Goal: Check status: Check status

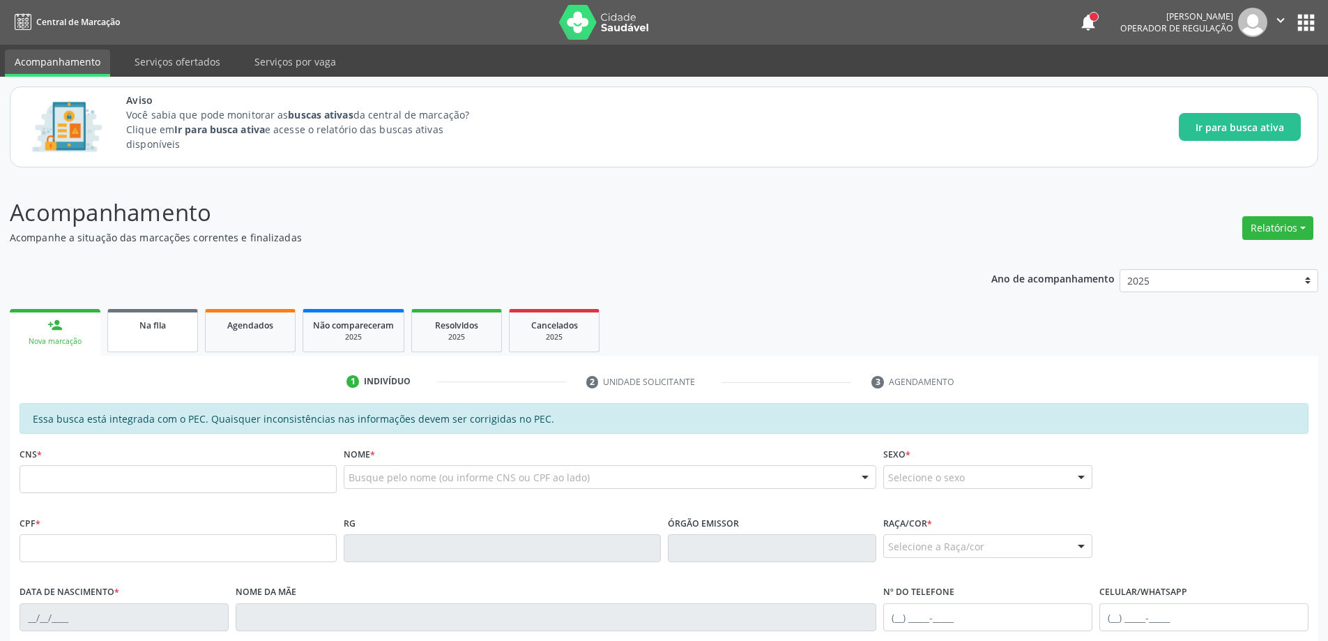
click at [134, 332] on link "Na fila" at bounding box center [152, 330] width 91 height 43
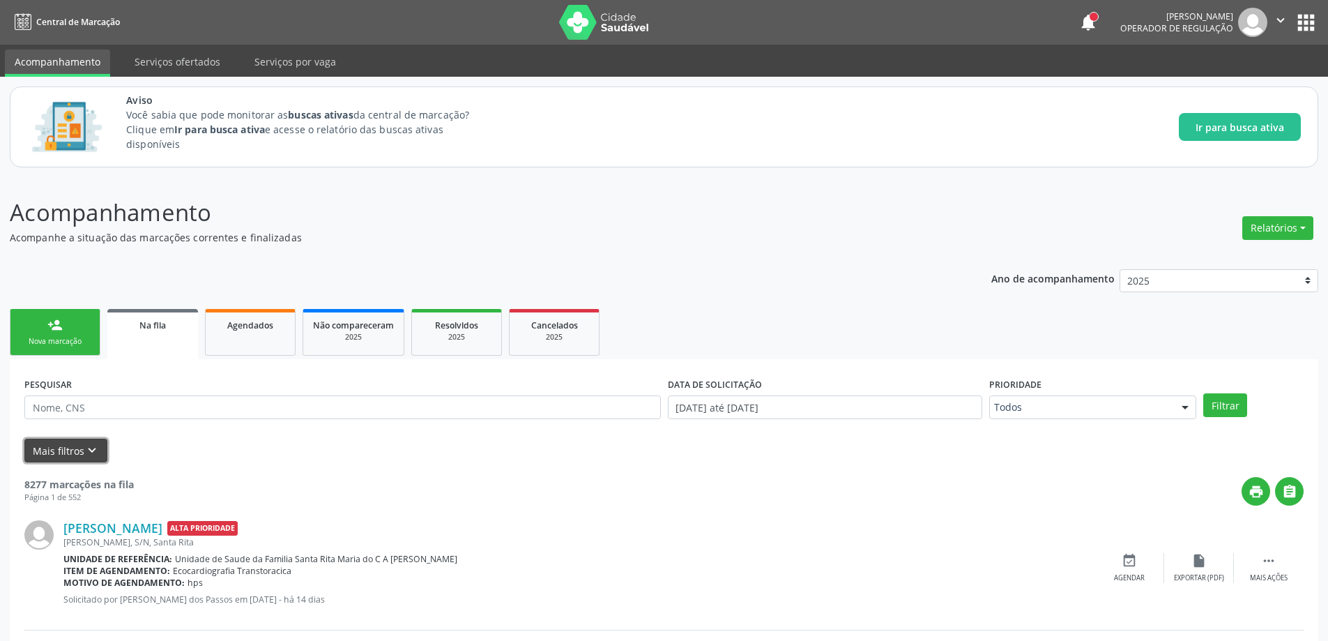
click at [71, 456] on button "Mais filtros keyboard_arrow_down" at bounding box center [65, 450] width 83 height 24
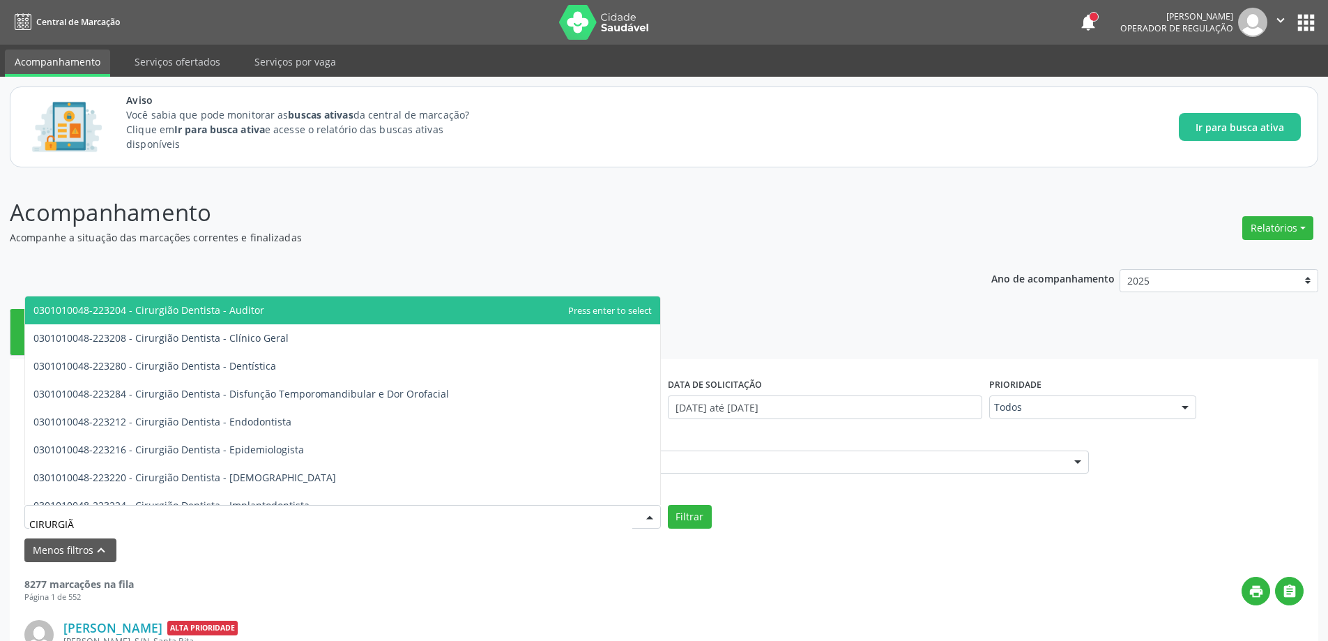
type input "CIRURGIÃO"
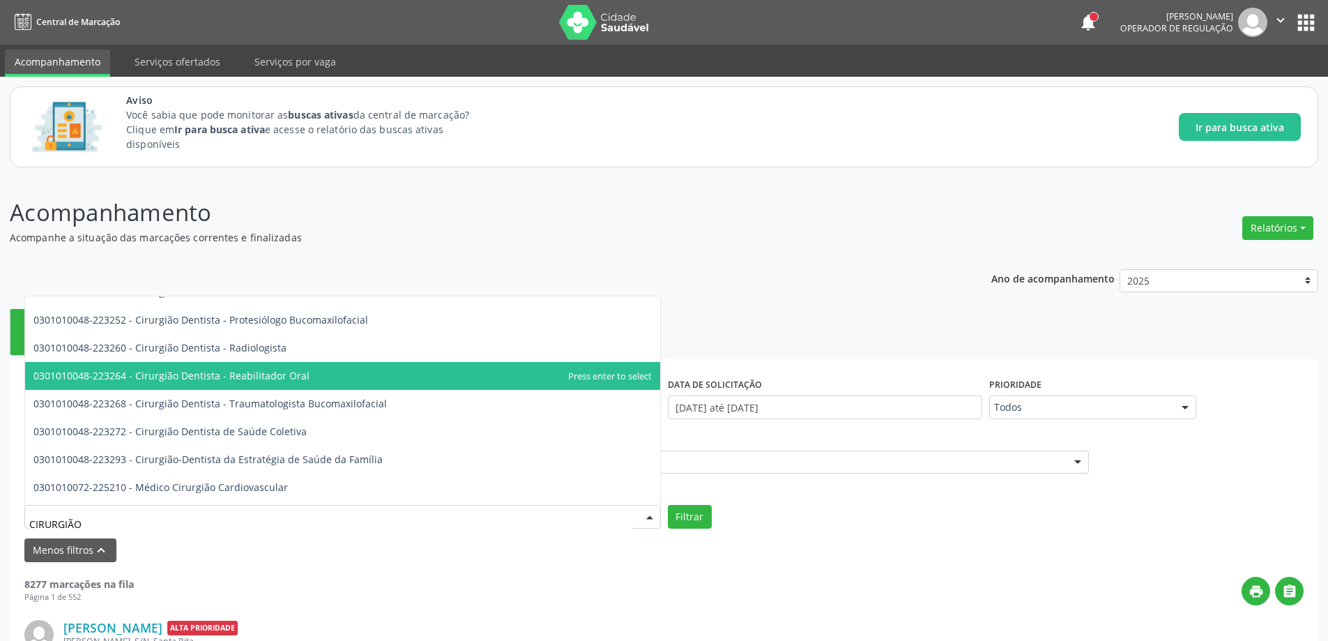
scroll to position [488, 0]
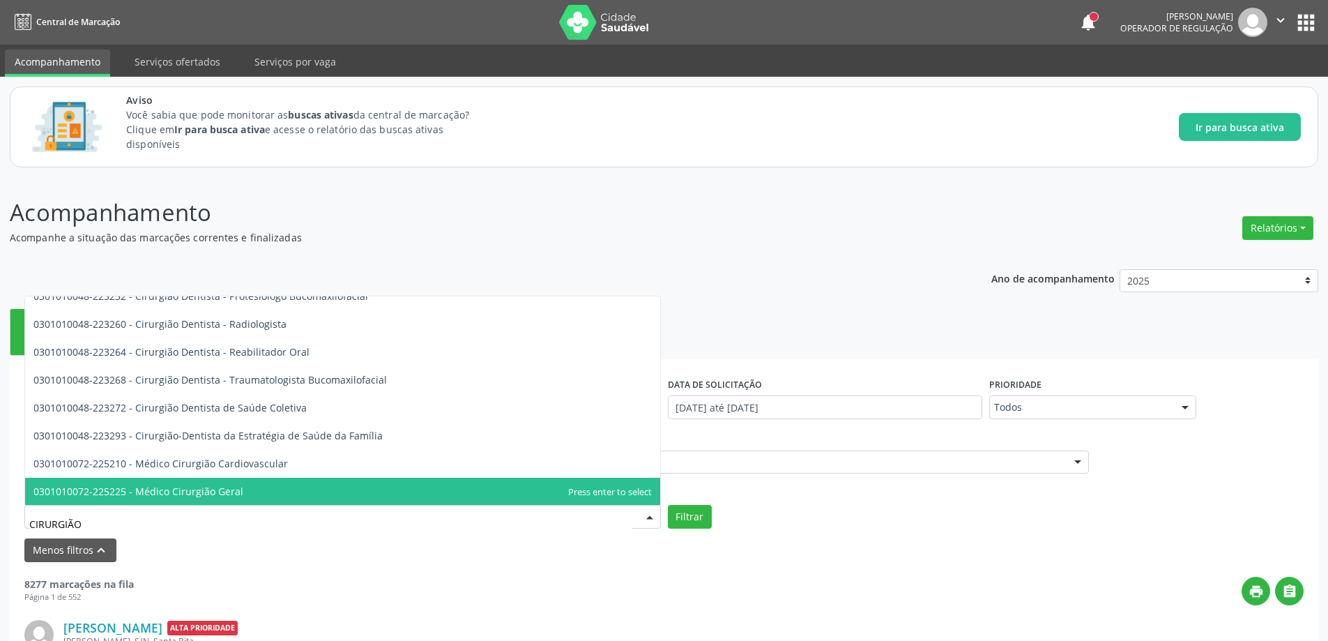
click at [174, 491] on span "0301010072-225225 - Médico Cirurgião Geral" at bounding box center [138, 490] width 210 height 13
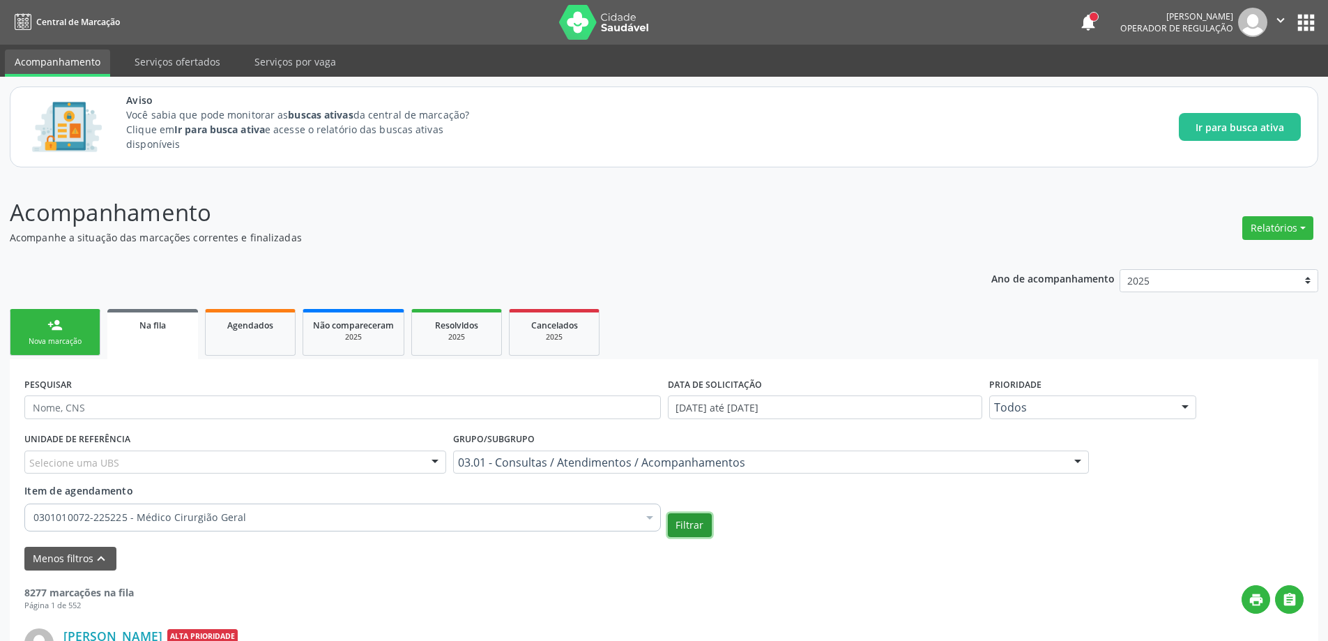
click at [687, 521] on button "Filtrar" at bounding box center [690, 525] width 44 height 24
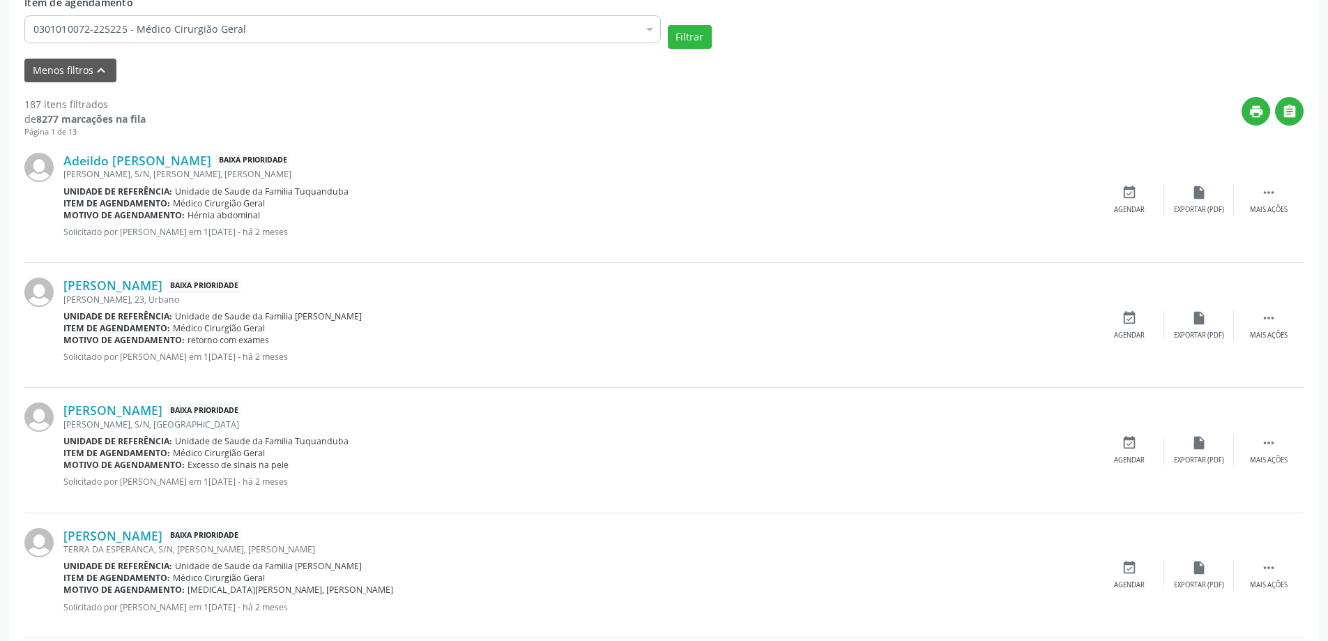
click at [217, 288] on div "[PERSON_NAME] Baixa Prioridade" at bounding box center [578, 284] width 1031 height 15
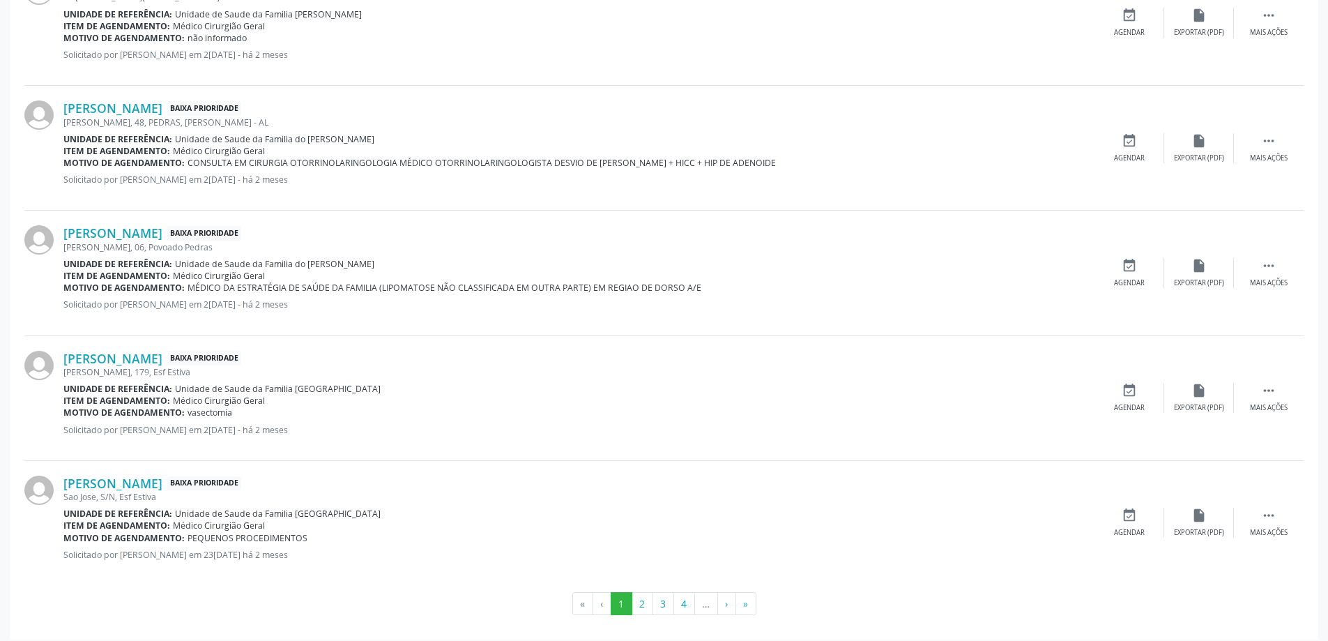
scroll to position [1934, 0]
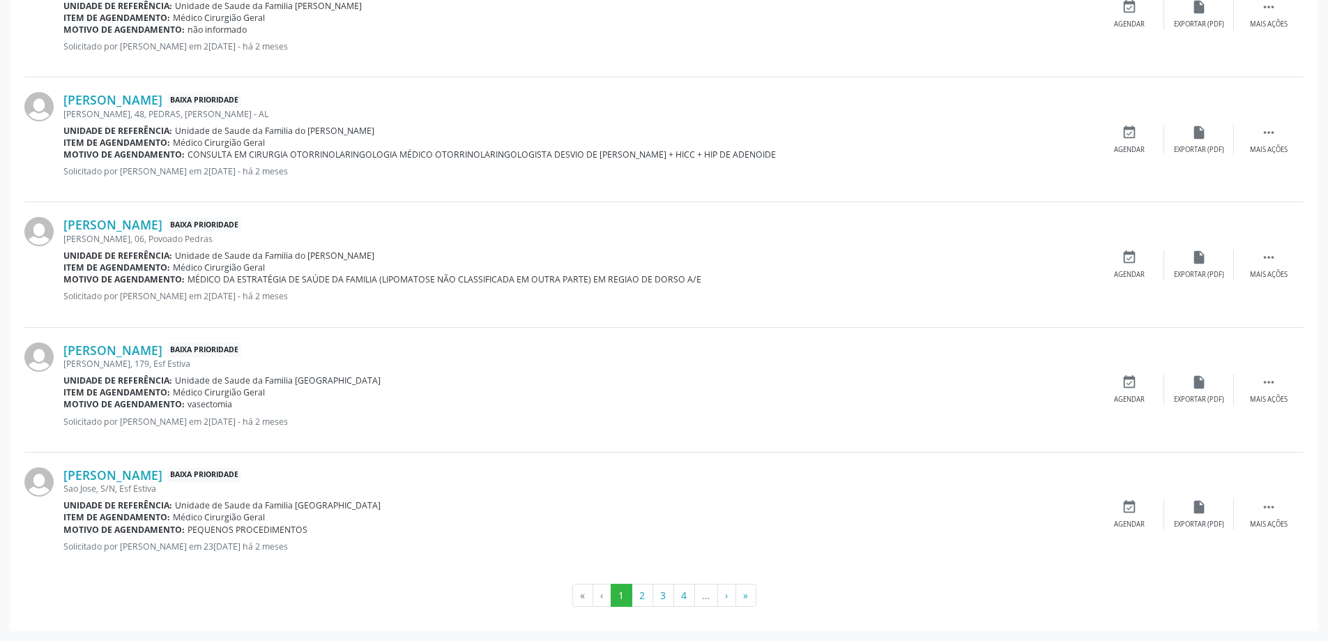
click at [705, 599] on li "…" at bounding box center [706, 595] width 23 height 24
click at [705, 595] on li "…" at bounding box center [706, 595] width 23 height 24
click at [702, 601] on li "…" at bounding box center [706, 595] width 23 height 24
click at [705, 599] on li "…" at bounding box center [706, 595] width 23 height 24
click at [686, 600] on button "4" at bounding box center [684, 595] width 22 height 24
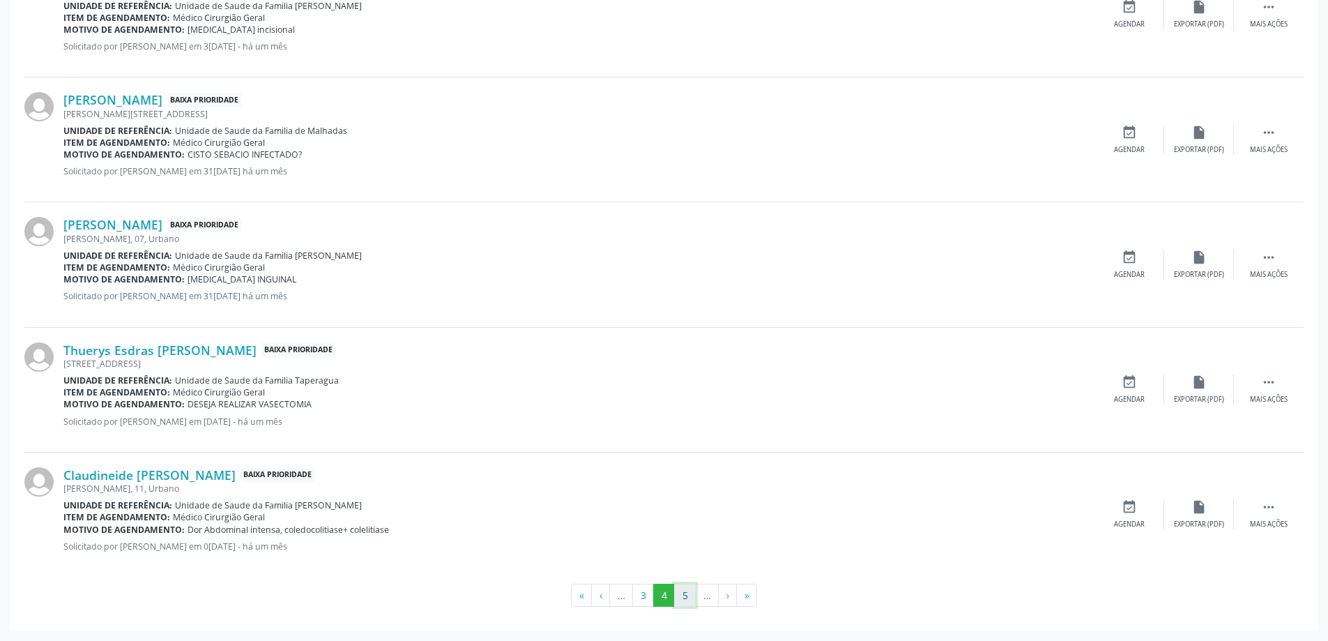
click at [687, 597] on button "5" at bounding box center [685, 595] width 22 height 24
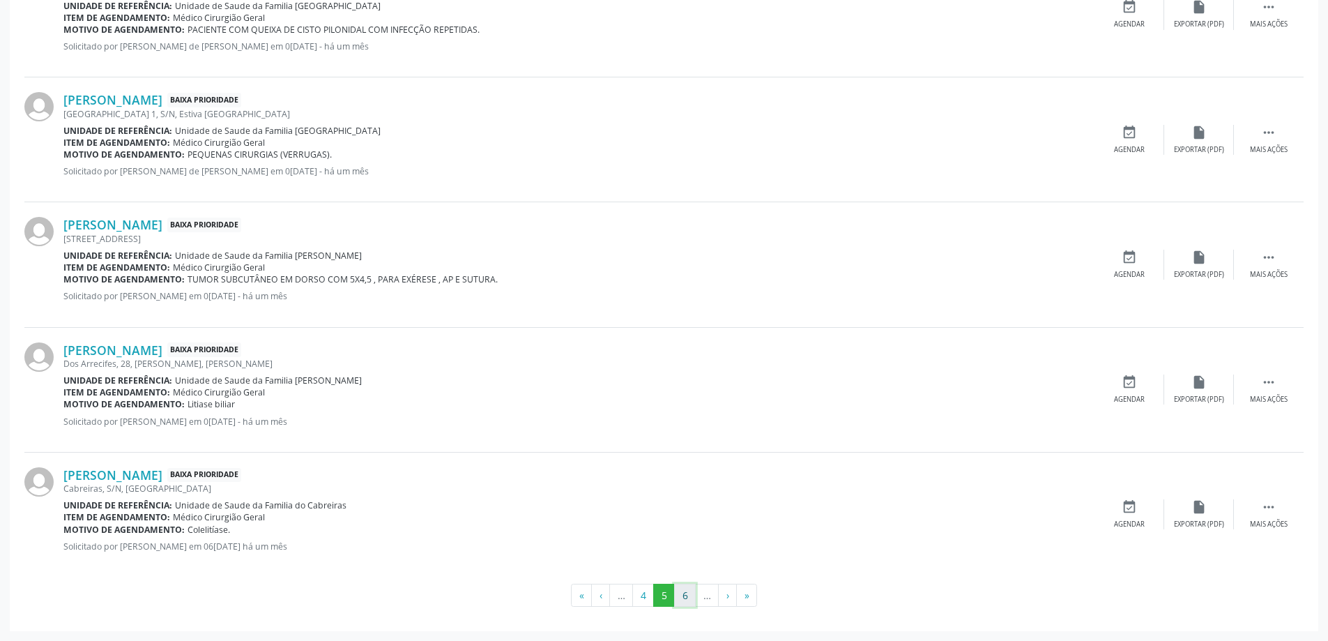
click at [681, 593] on button "6" at bounding box center [685, 595] width 22 height 24
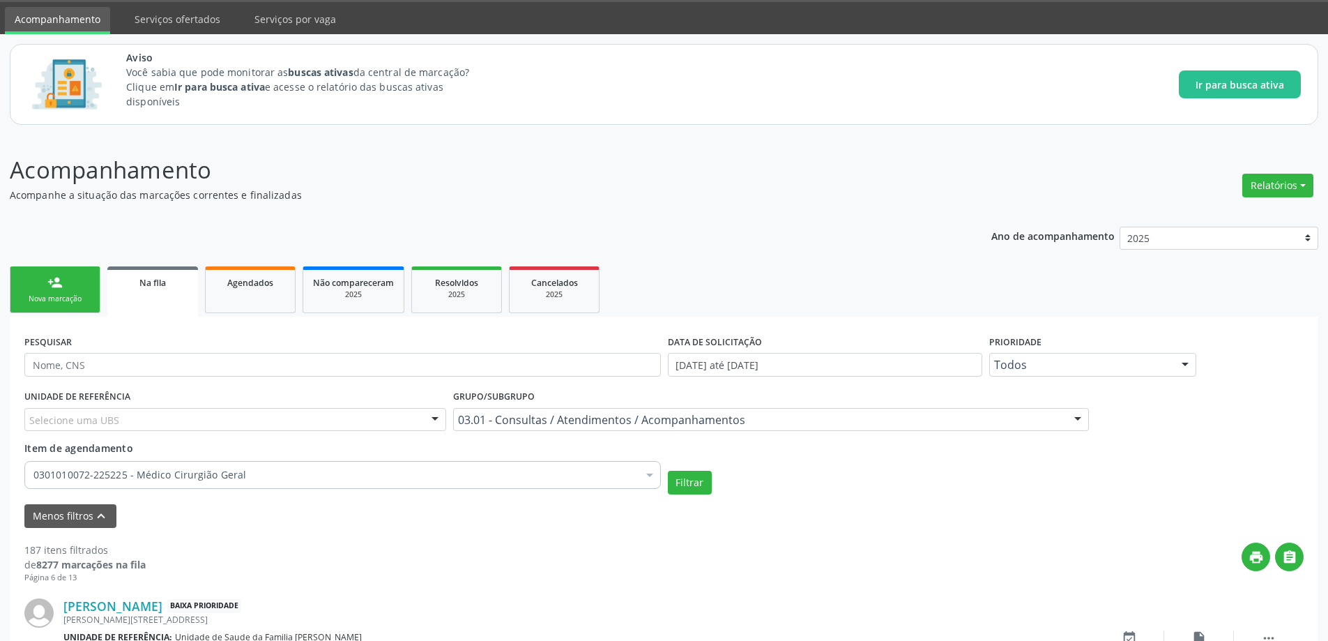
scroll to position [1923, 0]
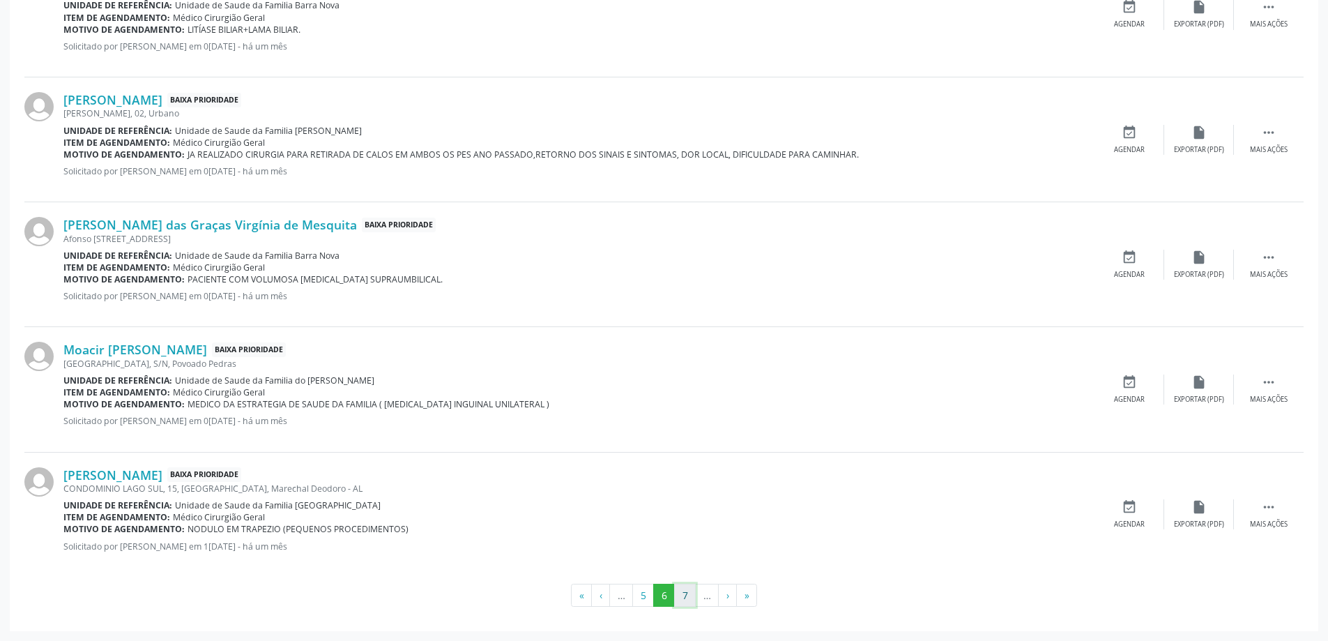
click at [678, 593] on button "7" at bounding box center [685, 595] width 22 height 24
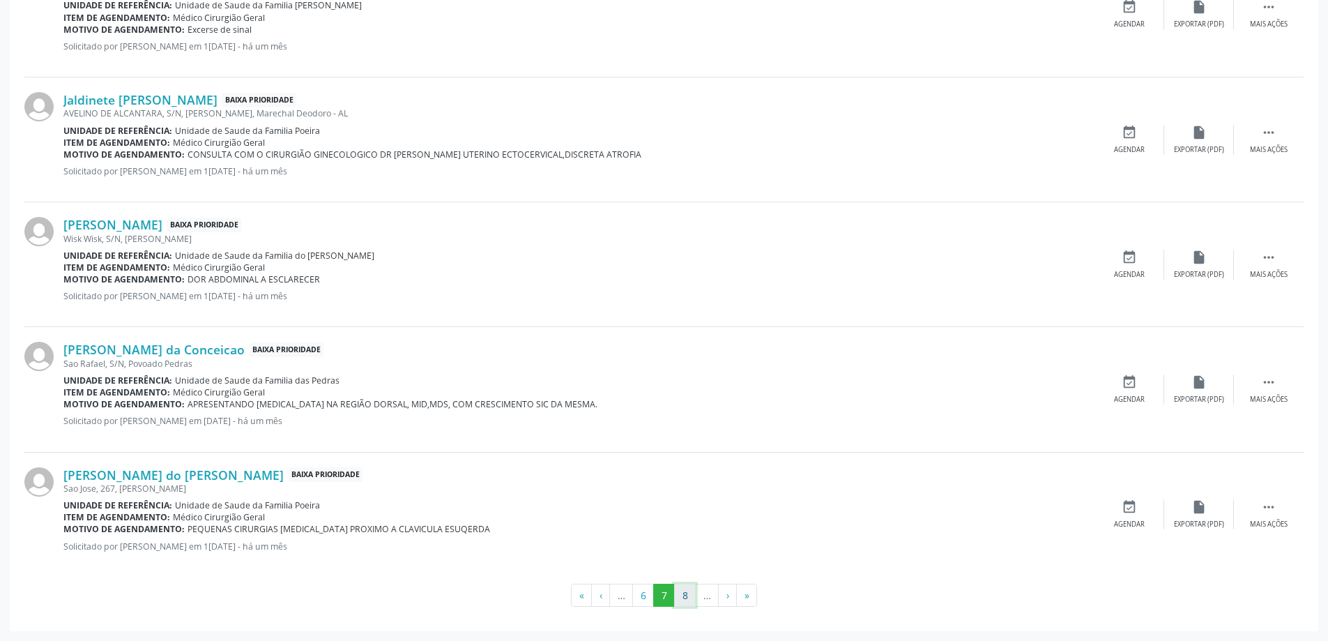
click at [689, 595] on button "8" at bounding box center [685, 595] width 22 height 24
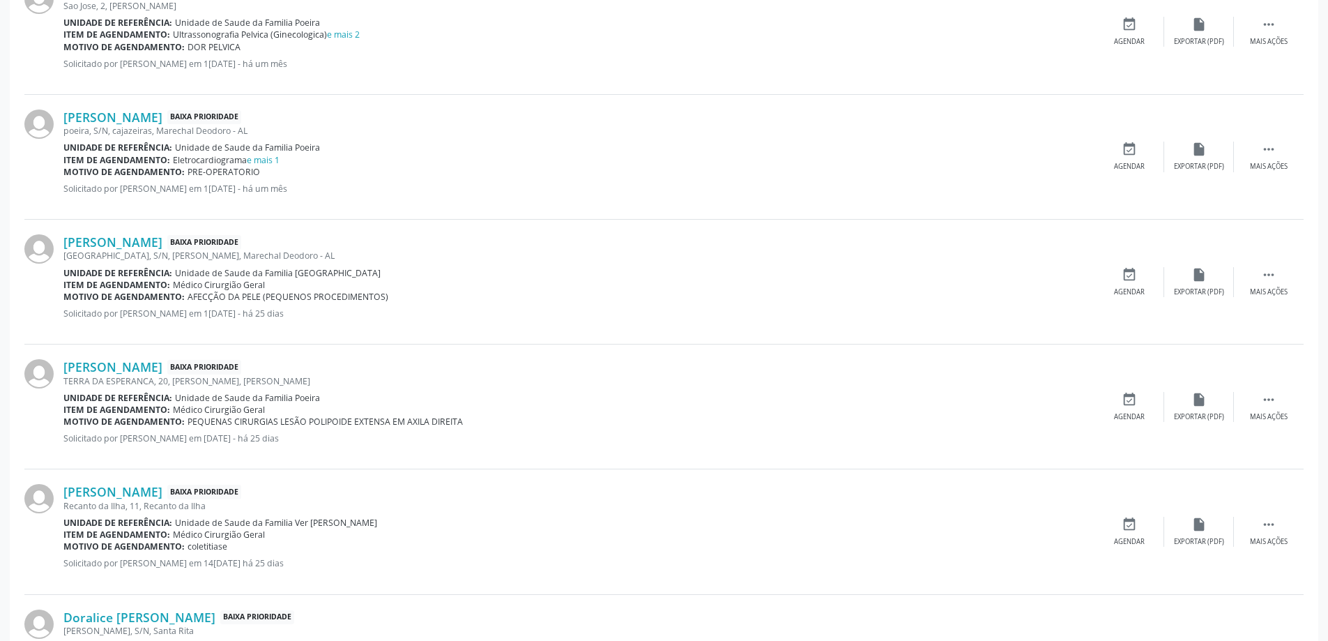
scroll to position [1086, 0]
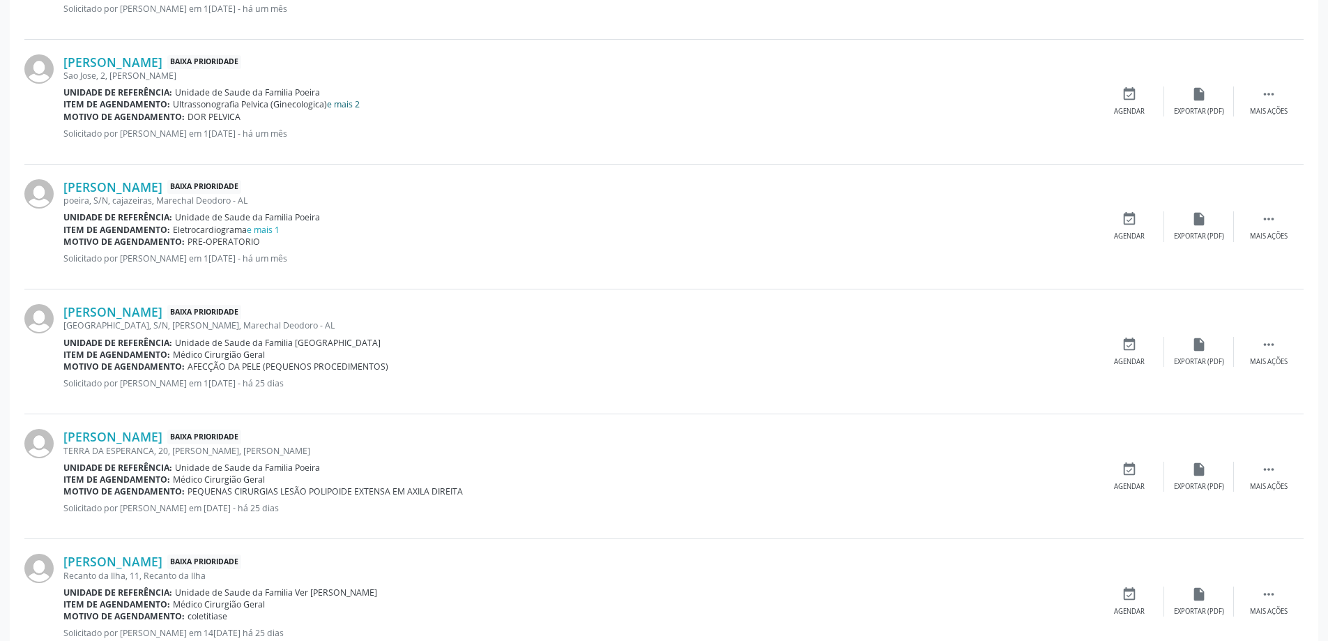
click at [349, 104] on link "e mais 2" at bounding box center [343, 104] width 33 height 12
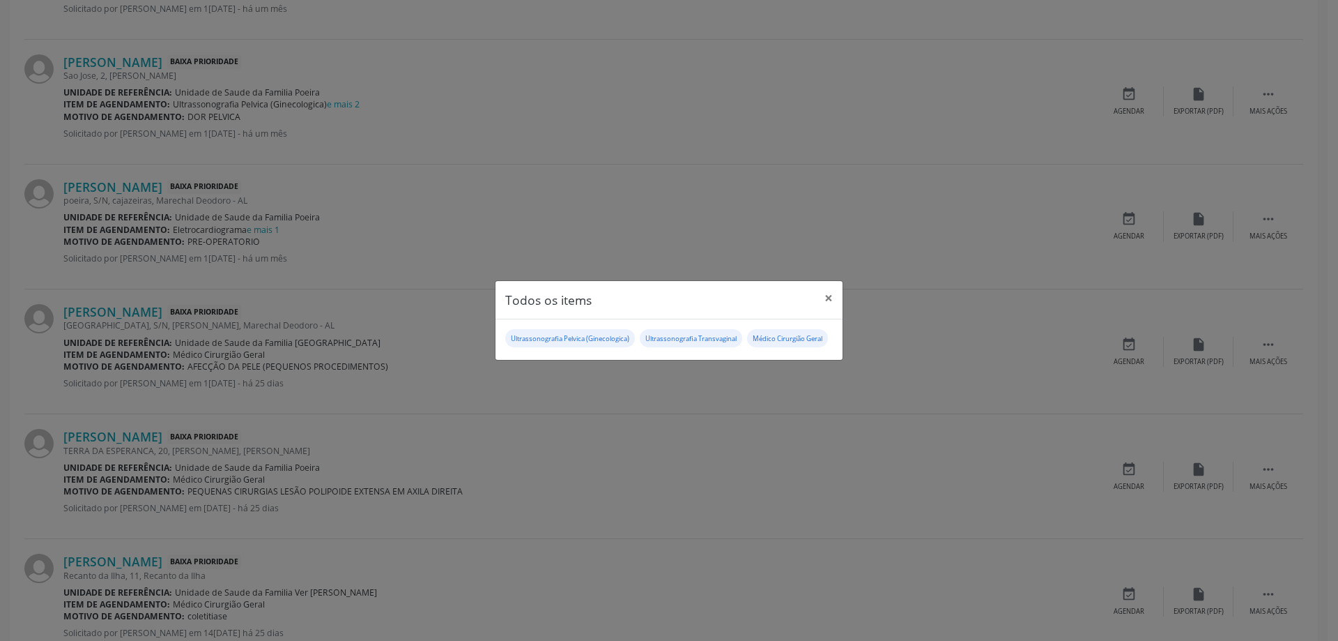
click at [1019, 156] on div "Todos os items × Ultrassonografia Pelvica (Ginecologica) Ultrassonografia Trans…" at bounding box center [669, 320] width 1338 height 641
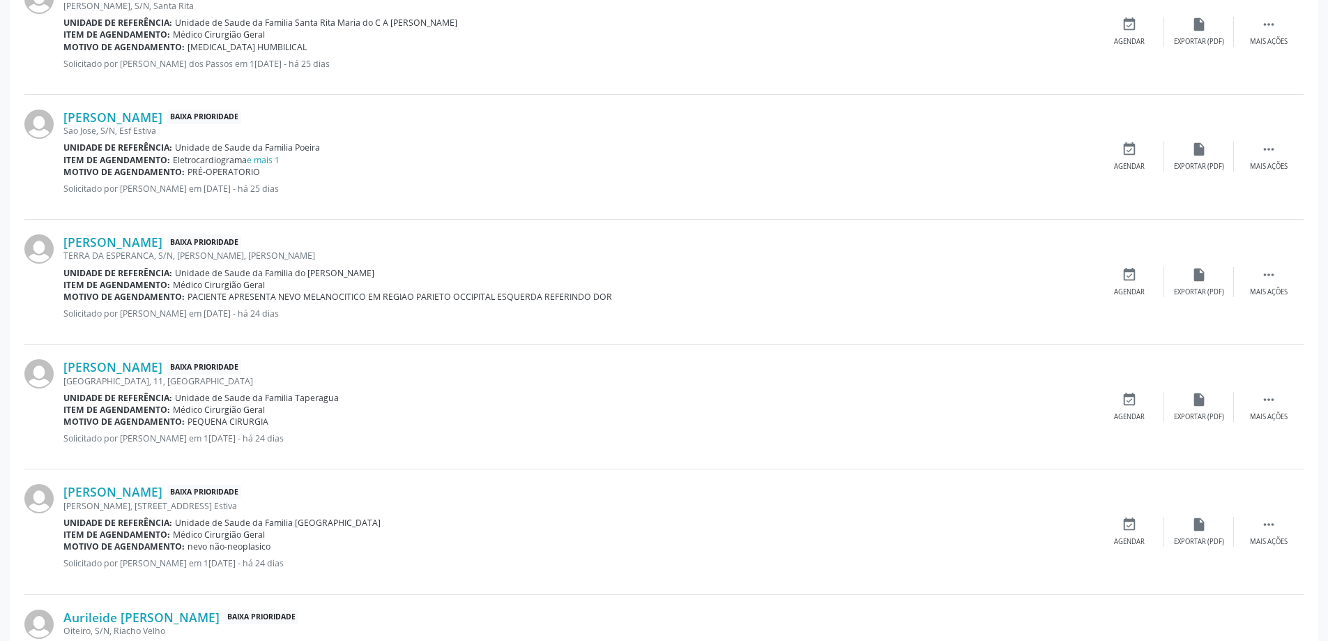
scroll to position [1923, 0]
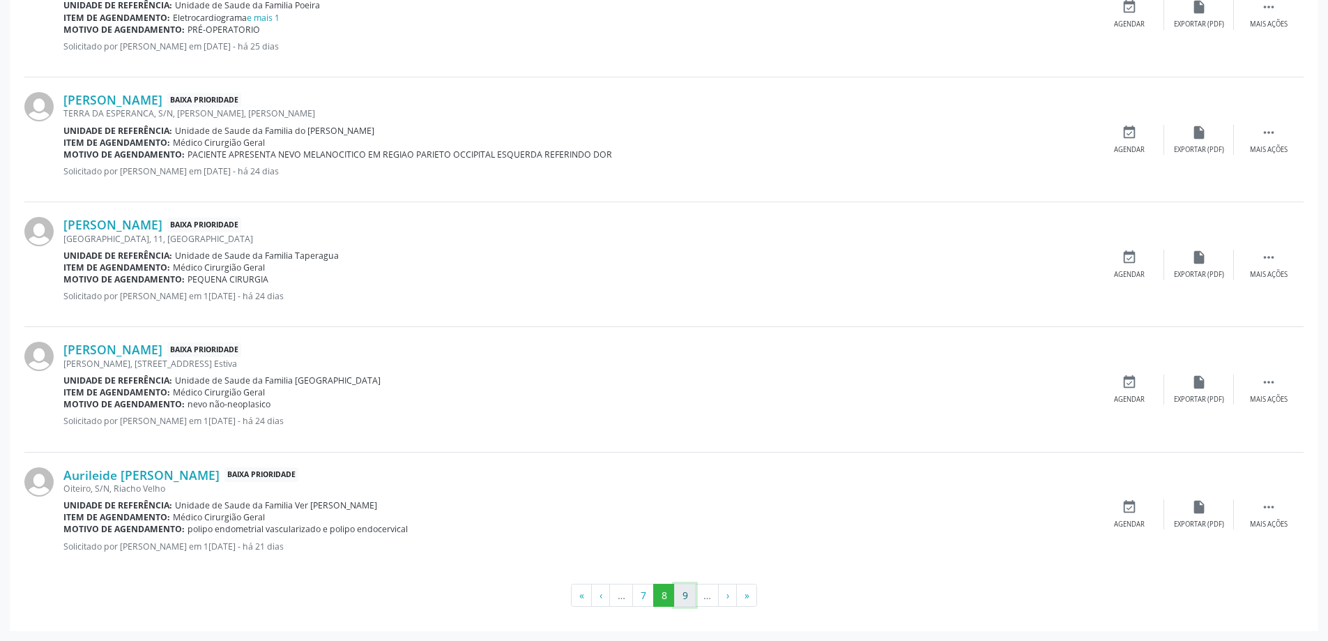
click at [685, 591] on button "9" at bounding box center [685, 595] width 22 height 24
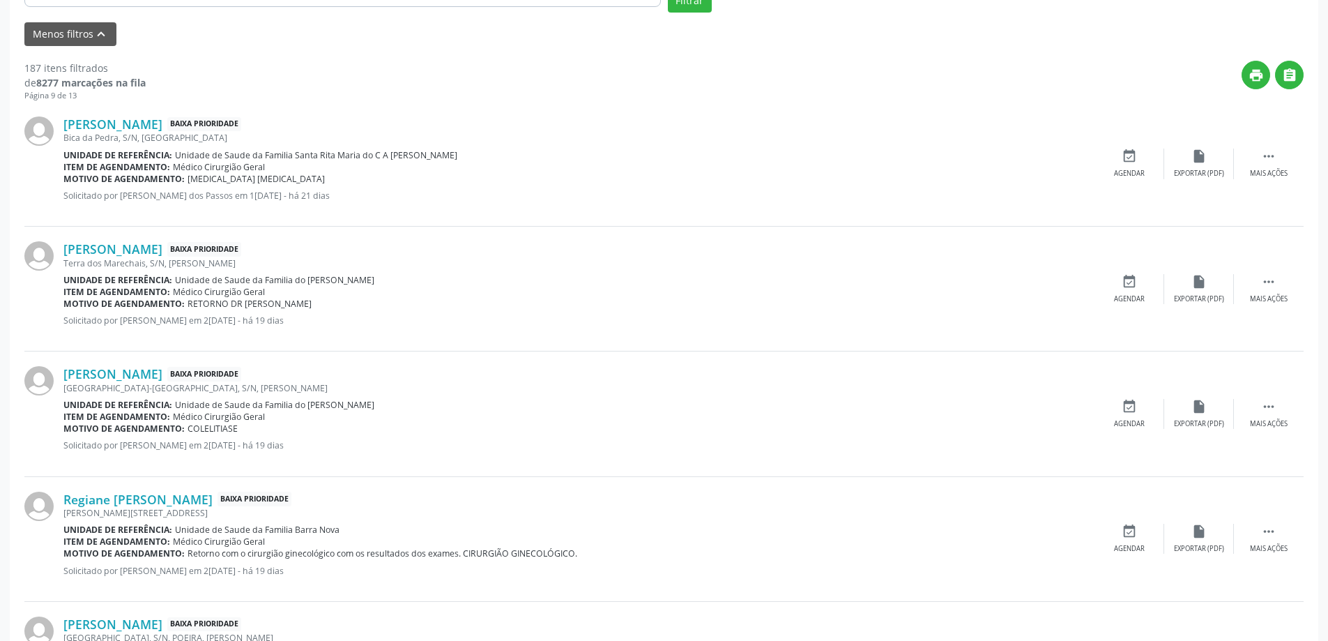
scroll to position [528, 0]
